Goal: Task Accomplishment & Management: Complete application form

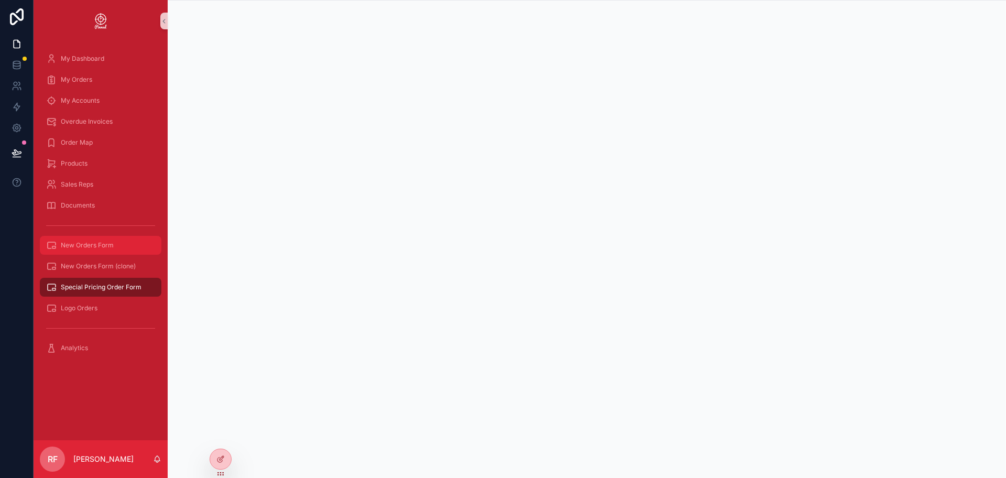
click at [112, 238] on div "New Orders Form" at bounding box center [100, 245] width 109 height 17
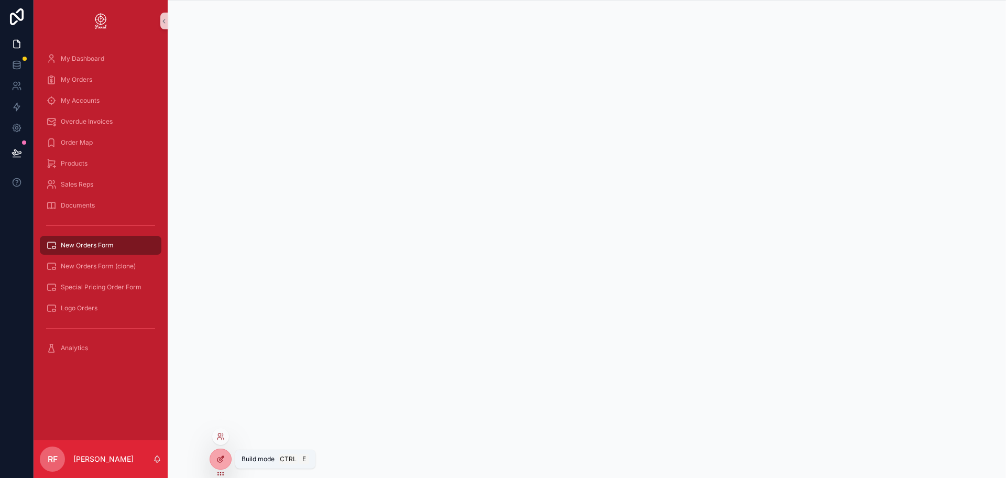
click at [224, 465] on div at bounding box center [220, 459] width 21 height 20
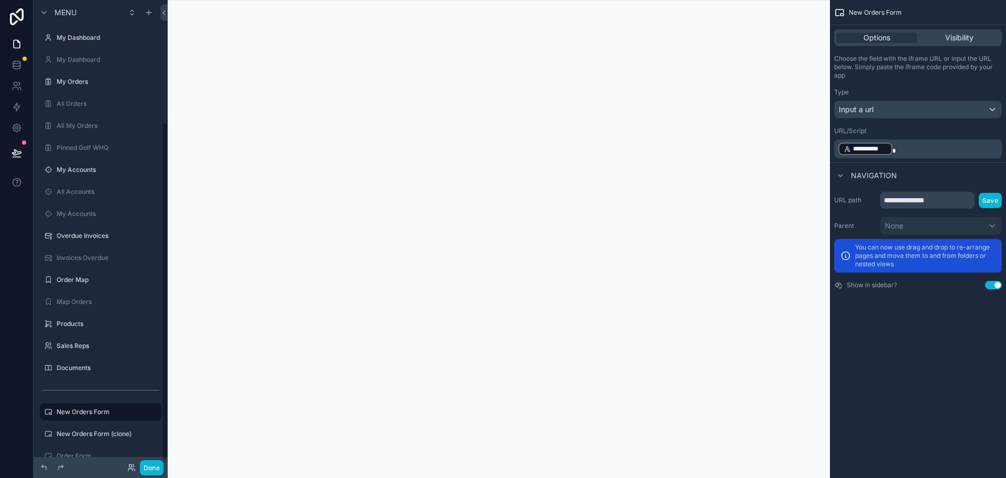
scroll to position [168, 0]
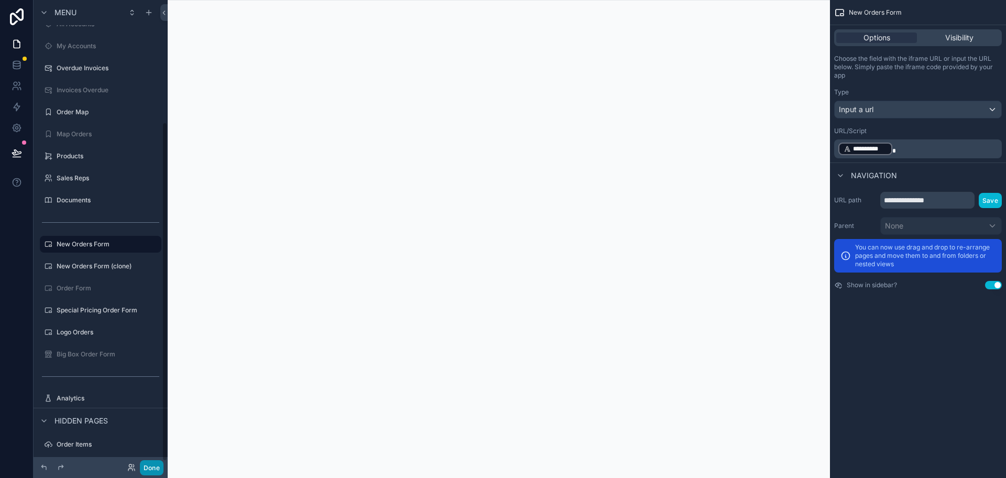
click at [148, 464] on button "Done" at bounding box center [152, 467] width 24 height 15
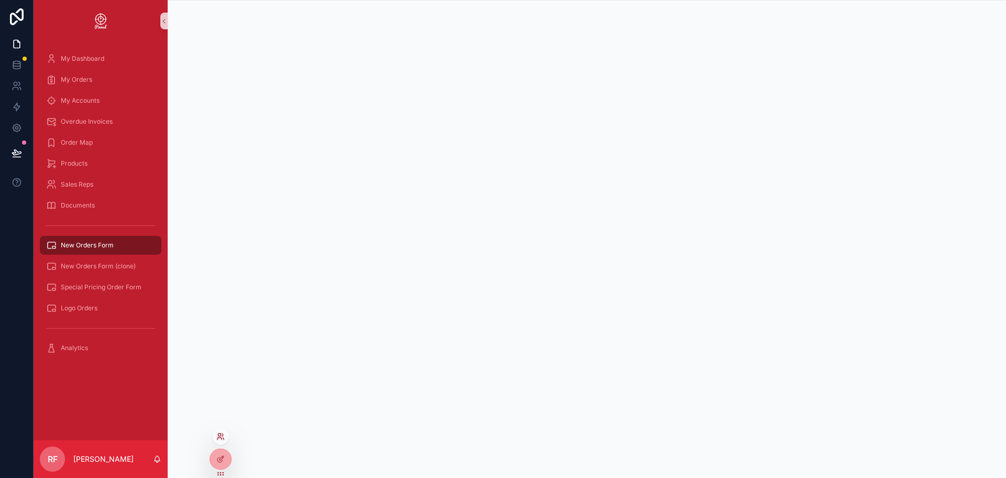
click at [219, 435] on icon at bounding box center [220, 436] width 8 height 8
click at [354, 244] on input "text" at bounding box center [407, 244] width 193 height 17
type input "**********"
click at [486, 280] on button "Select" at bounding box center [490, 282] width 27 height 15
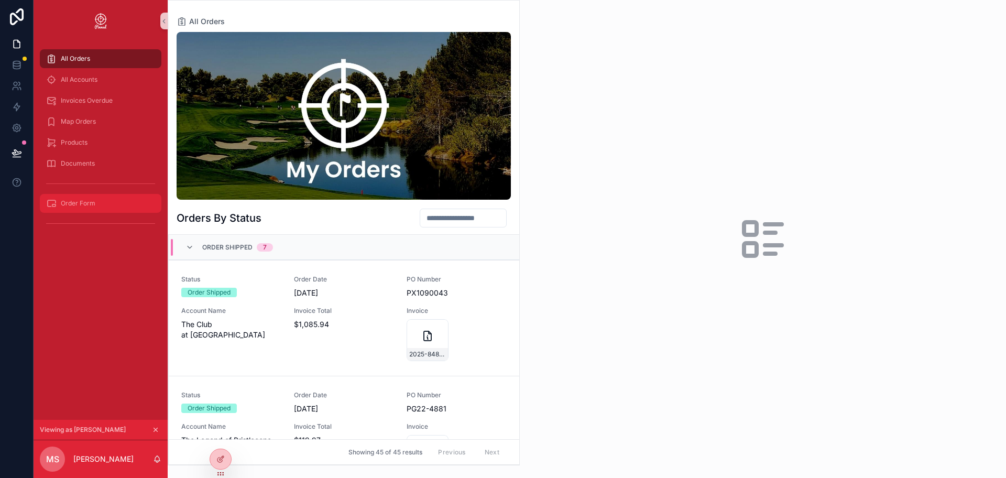
click at [116, 195] on div "Order Form" at bounding box center [100, 203] width 109 height 17
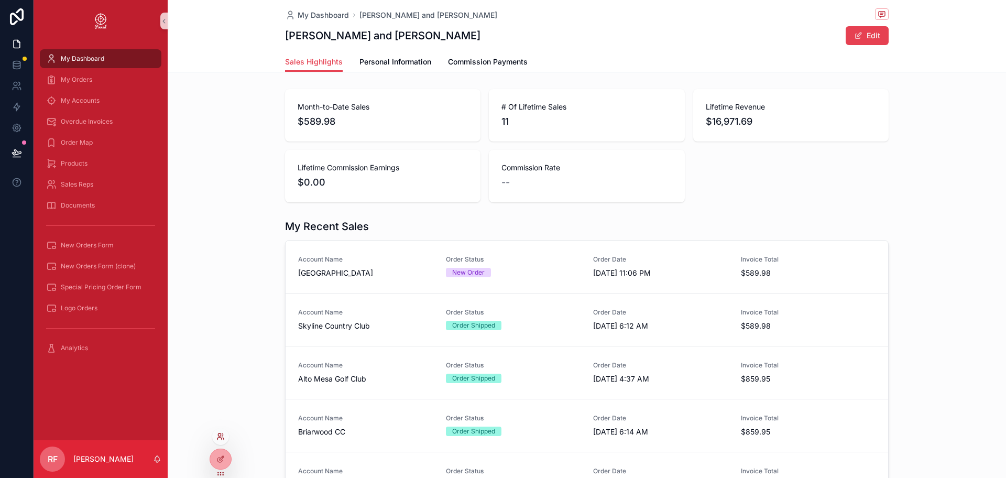
click at [222, 439] on icon at bounding box center [219, 438] width 4 height 2
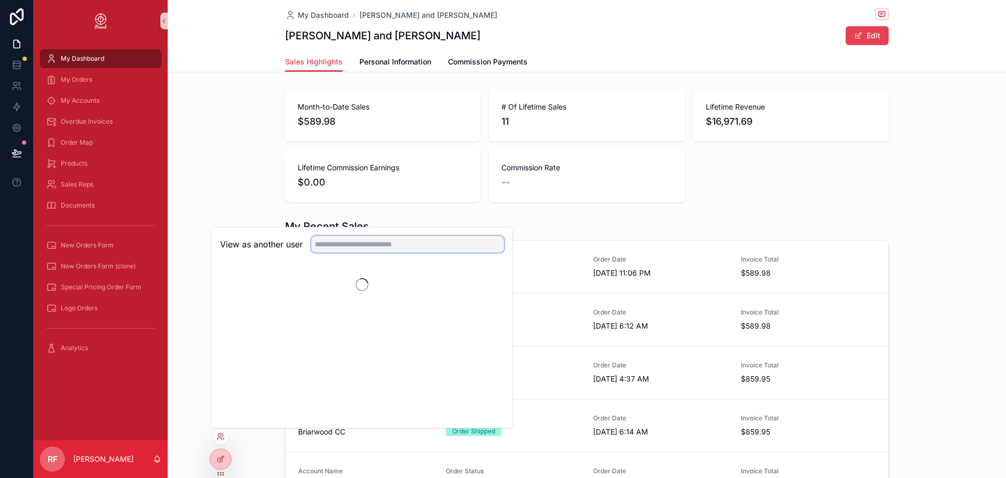
click at [350, 242] on input "text" at bounding box center [407, 244] width 193 height 17
type input "*****"
click at [487, 281] on button "Select" at bounding box center [490, 282] width 27 height 15
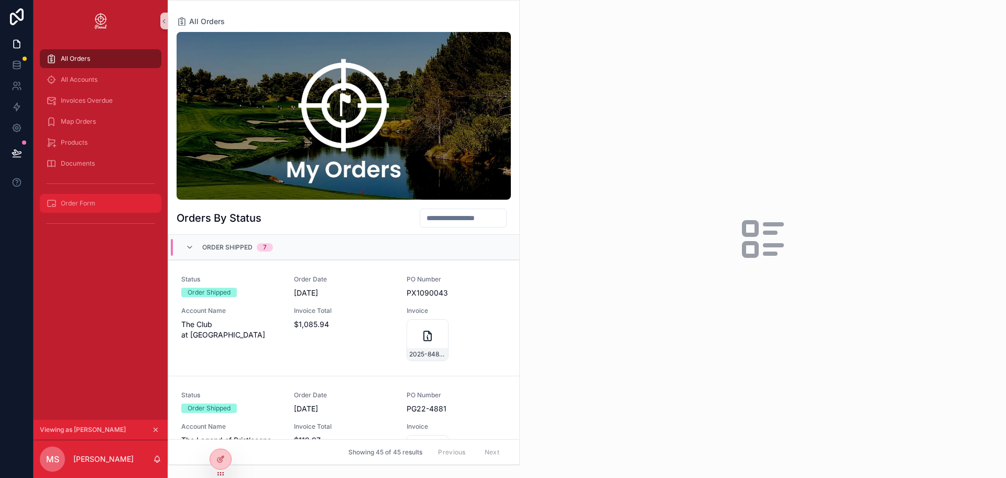
click at [97, 200] on div "Order Form" at bounding box center [100, 203] width 109 height 17
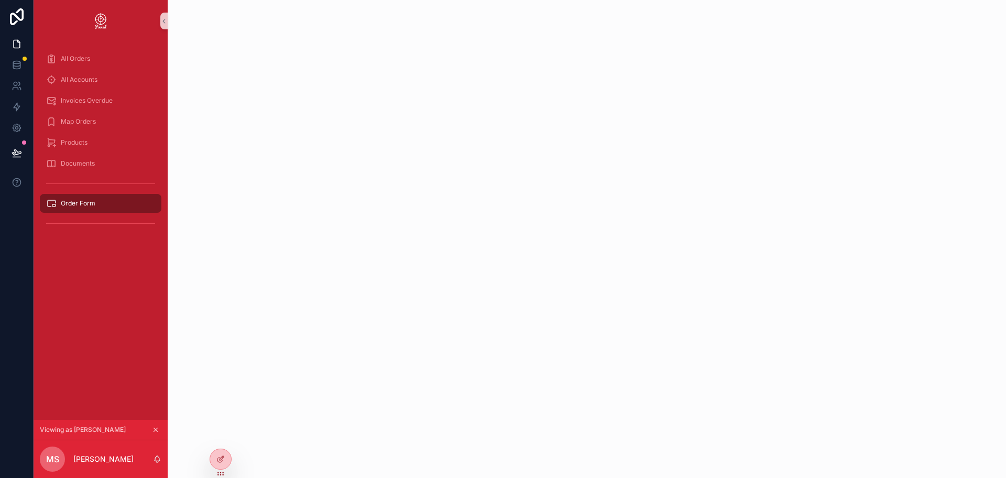
drag, startPoint x: 98, startPoint y: 192, endPoint x: 98, endPoint y: 198, distance: 6.3
click at [98, 194] on div "All Orders All Accounts Invoices Overdue Map Orders Products Documents Order Fo…" at bounding box center [101, 140] width 134 height 184
click at [98, 198] on div "Order Form" at bounding box center [100, 203] width 109 height 17
click at [103, 168] on div "Documents" at bounding box center [100, 163] width 109 height 17
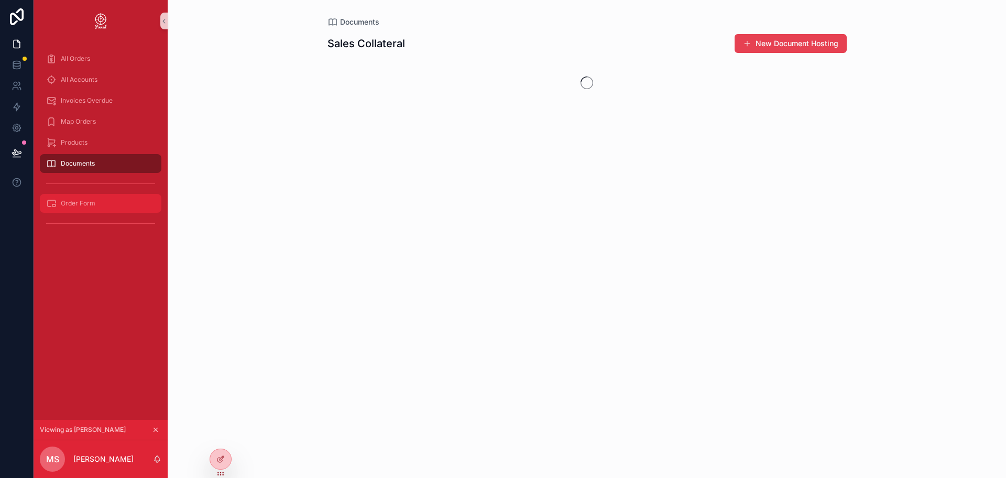
click at [101, 200] on div "Order Form" at bounding box center [100, 203] width 109 height 17
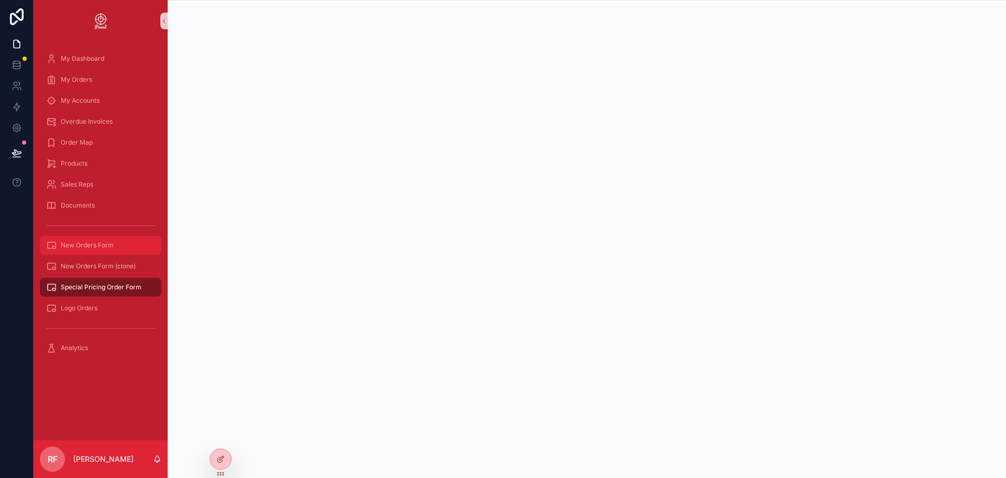
click at [113, 237] on div "New Orders Form" at bounding box center [100, 245] width 109 height 17
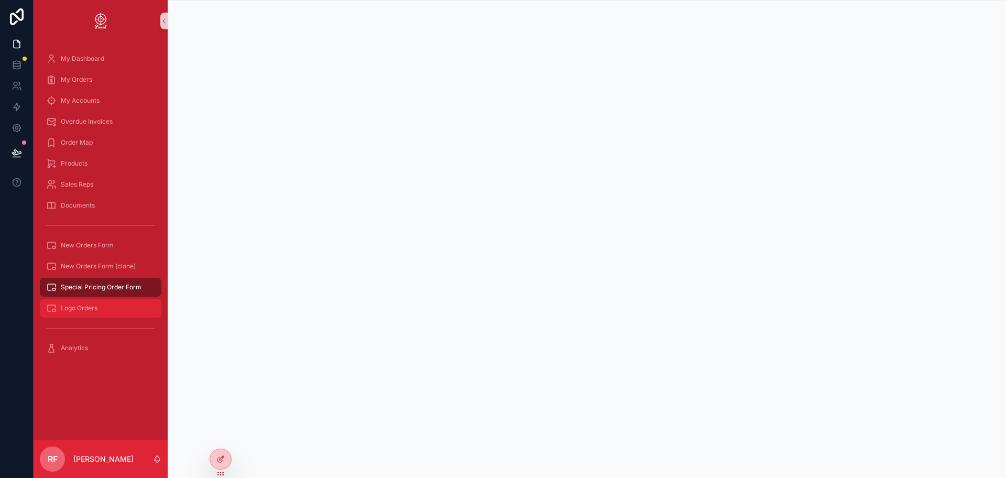
click at [117, 305] on div "Logo Orders" at bounding box center [100, 308] width 109 height 17
